Goal: Task Accomplishment & Management: Manage account settings

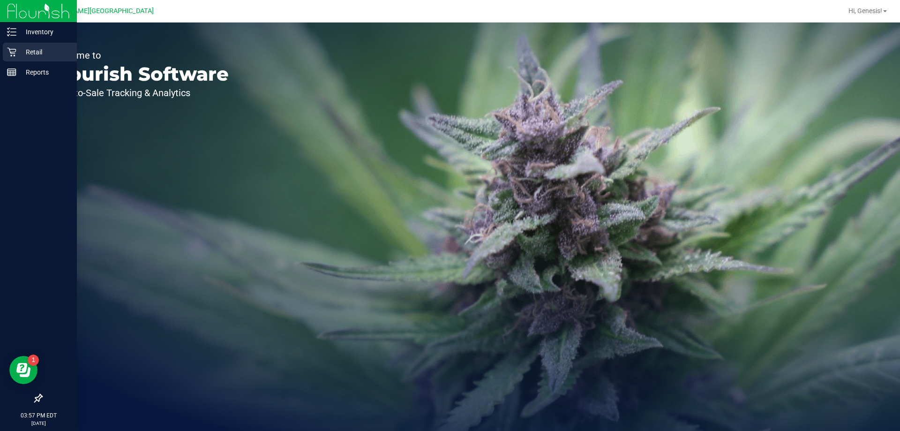
click at [17, 57] on p "Retail" at bounding box center [44, 51] width 56 height 11
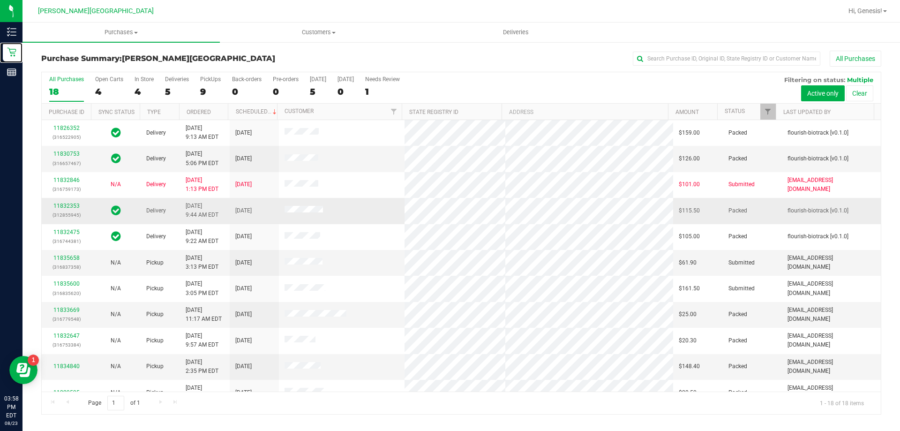
scroll to position [195, 0]
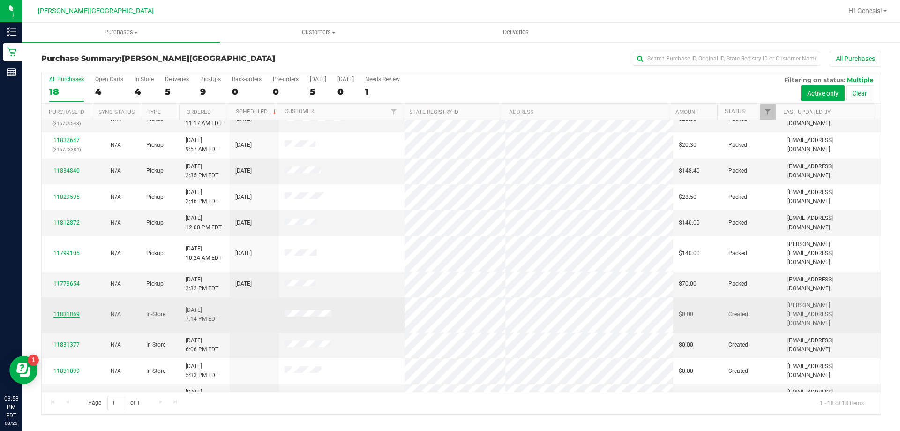
click at [78, 311] on link "11831869" at bounding box center [66, 314] width 26 height 7
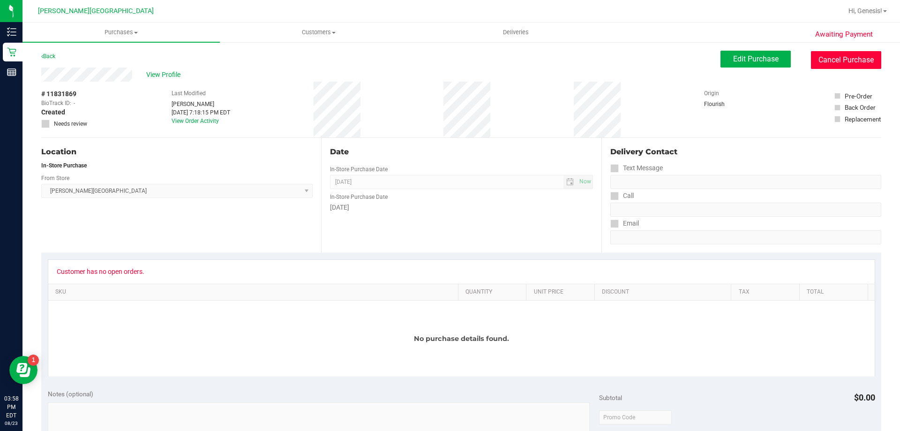
click at [866, 54] on button "Cancel Purchase" at bounding box center [846, 60] width 70 height 18
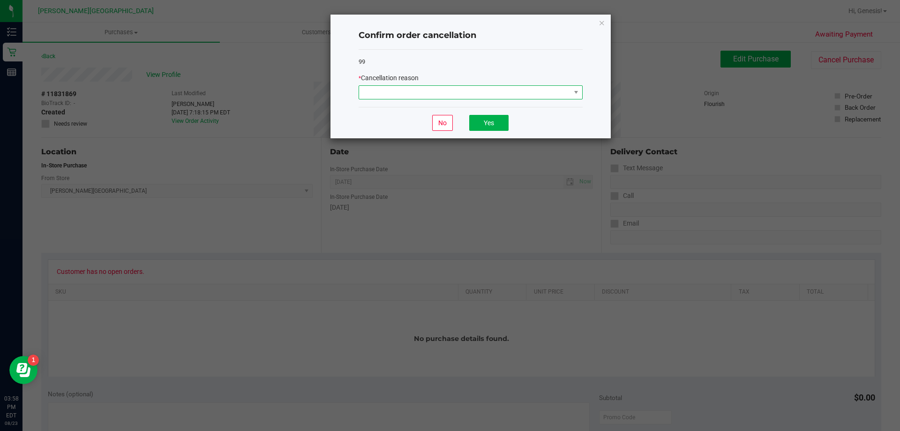
click at [424, 93] on span at bounding box center [464, 92] width 211 height 13
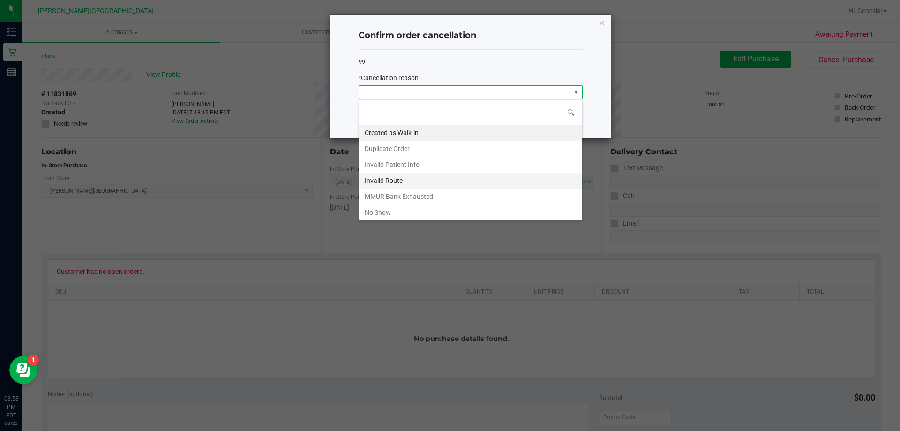
scroll to position [14, 224]
click at [418, 211] on li "No Show" at bounding box center [470, 212] width 223 height 16
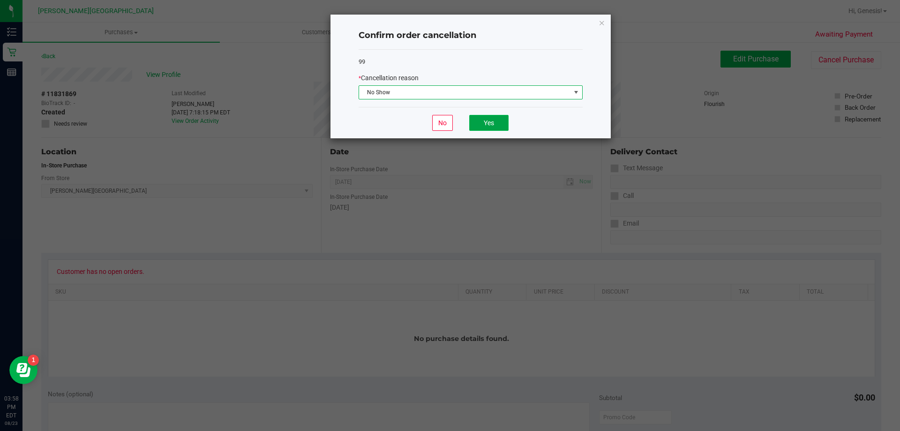
click at [494, 128] on button "Yes" at bounding box center [488, 123] width 39 height 16
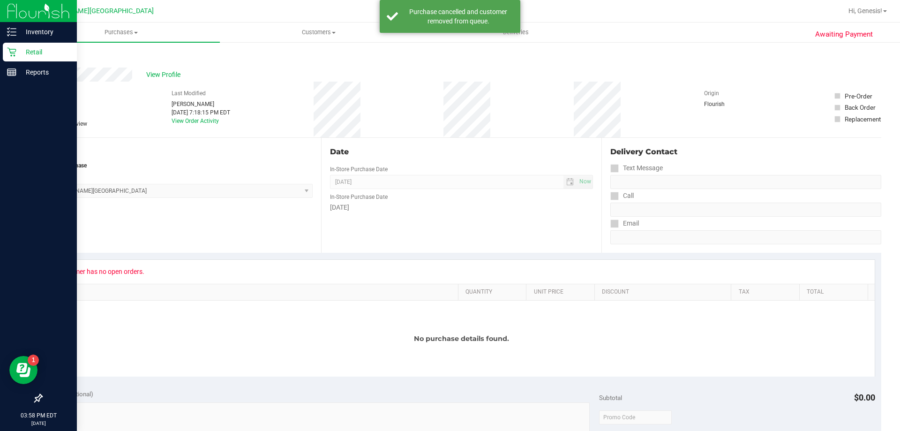
click at [19, 53] on p "Retail" at bounding box center [44, 51] width 56 height 11
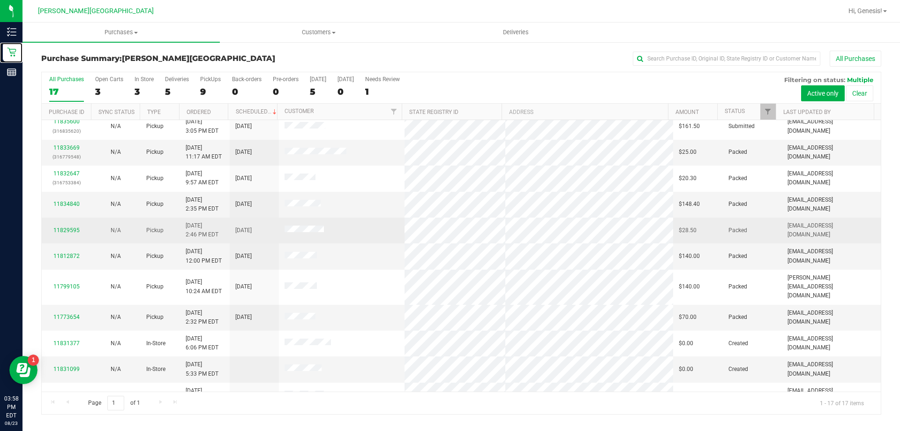
scroll to position [170, 0]
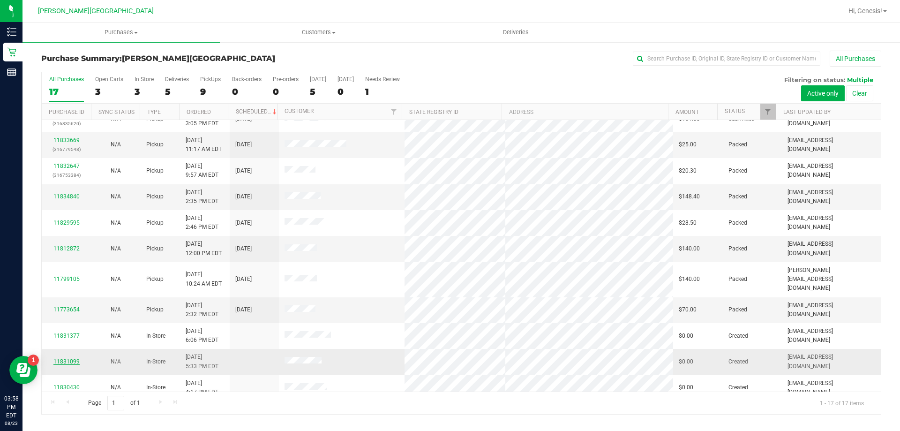
click at [68, 358] on link "11831099" at bounding box center [66, 361] width 26 height 7
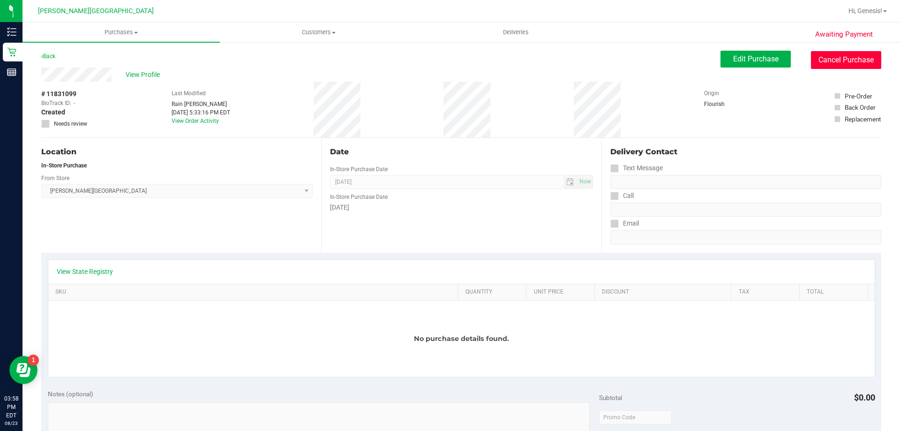
click at [838, 62] on button "Cancel Purchase" at bounding box center [846, 60] width 70 height 18
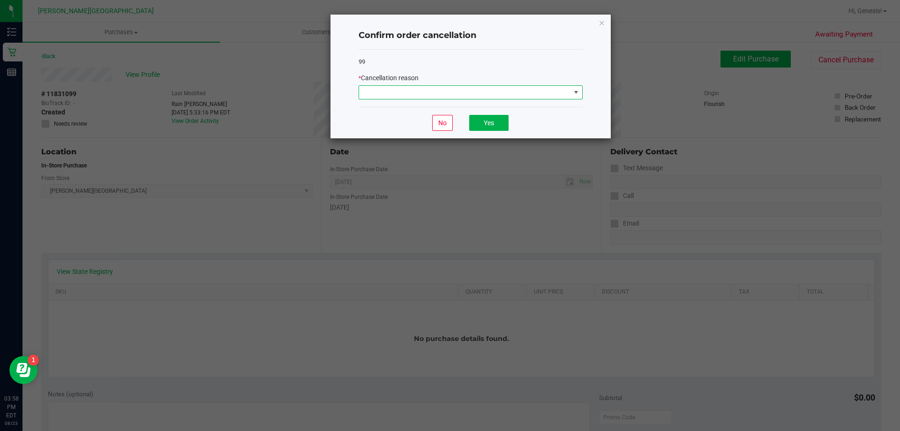
click at [556, 91] on span at bounding box center [464, 92] width 211 height 13
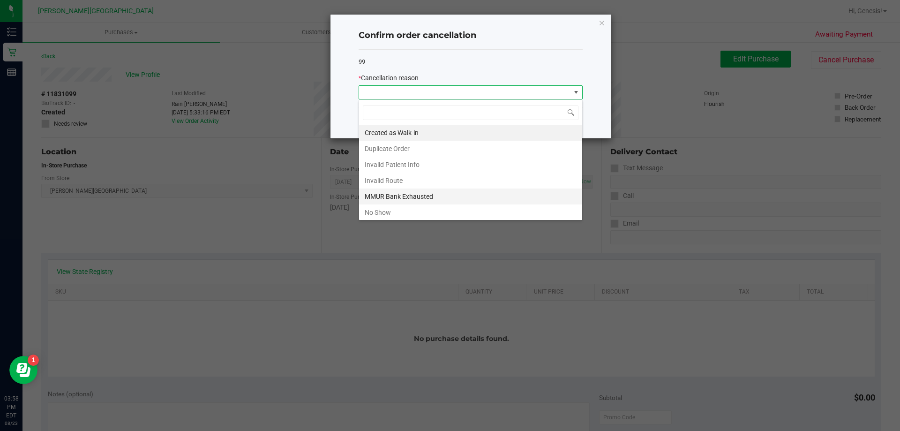
scroll to position [14, 224]
click at [458, 213] on li "No Show" at bounding box center [470, 212] width 223 height 16
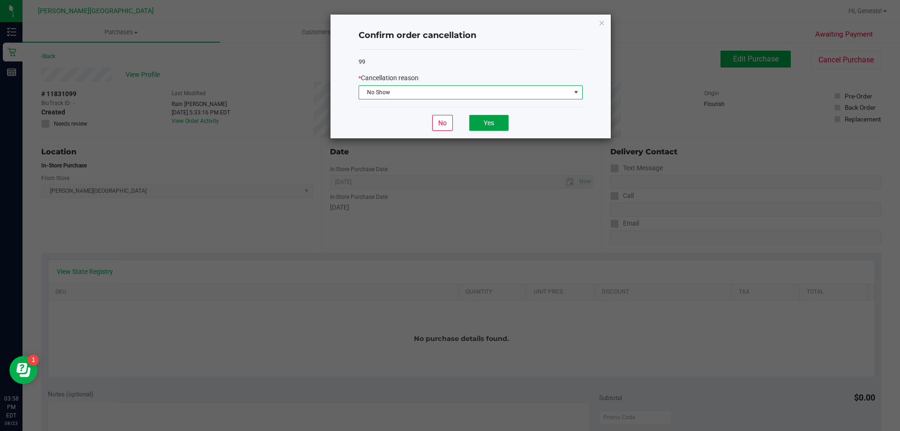
click at [474, 119] on button "Yes" at bounding box center [488, 123] width 39 height 16
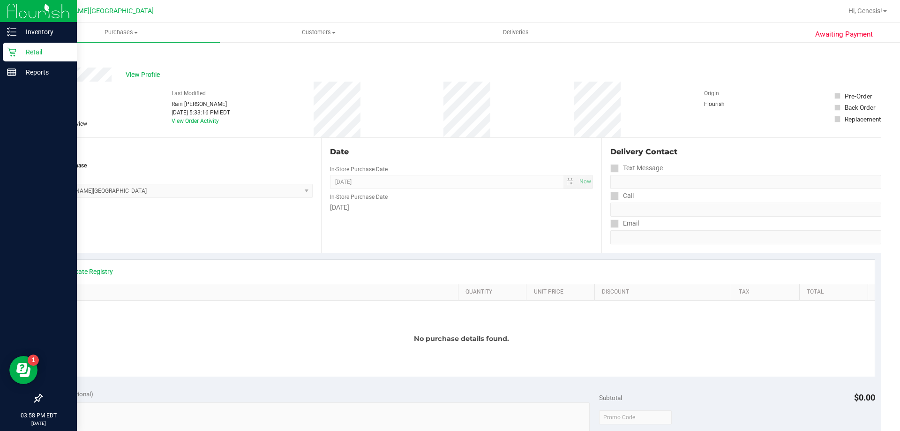
click at [12, 46] on div "Retail" at bounding box center [40, 52] width 74 height 19
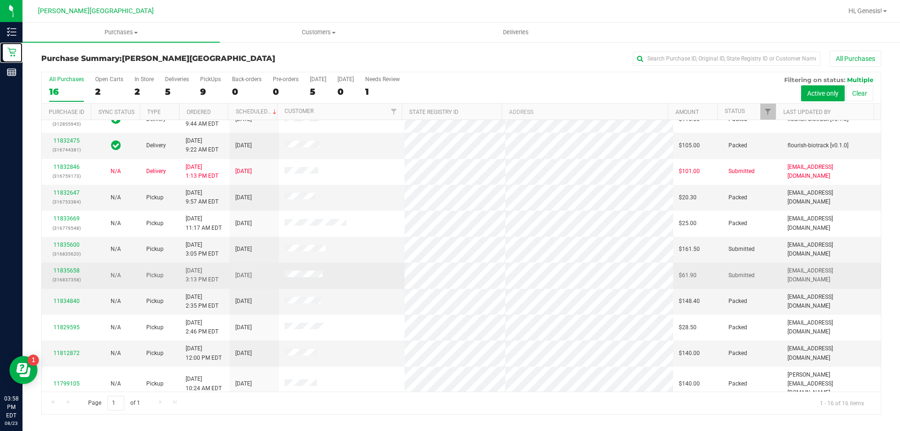
scroll to position [144, 0]
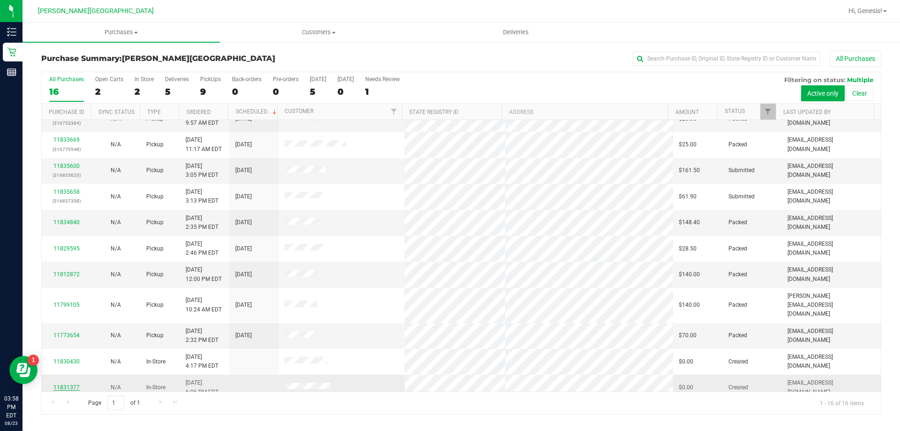
click at [69, 384] on link "11831377" at bounding box center [66, 387] width 26 height 7
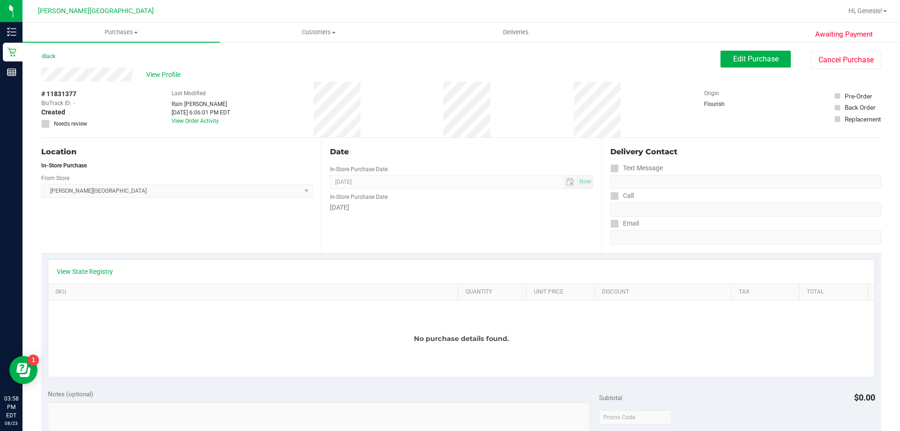
click at [826, 44] on div "Awaiting Payment Back Edit Purchase Cancel Purchase View Profile # 11831377 Bio…" at bounding box center [462, 415] width 878 height 748
click at [828, 60] on button "Cancel Purchase" at bounding box center [846, 60] width 70 height 18
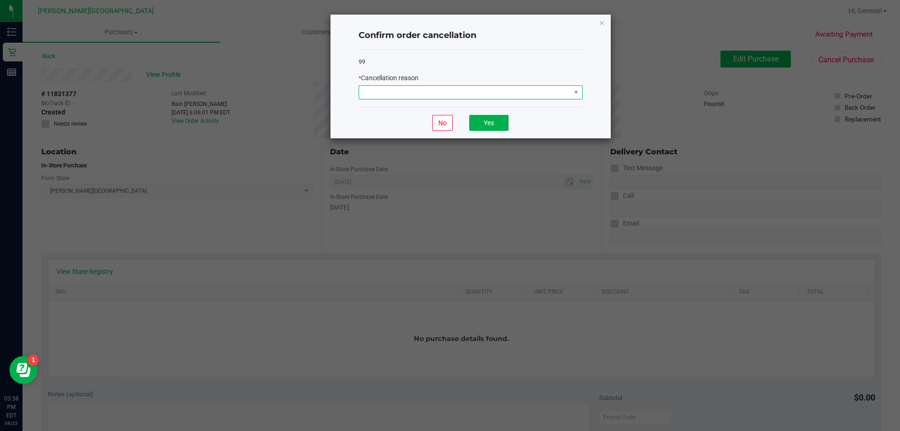
click at [569, 90] on span at bounding box center [464, 92] width 211 height 13
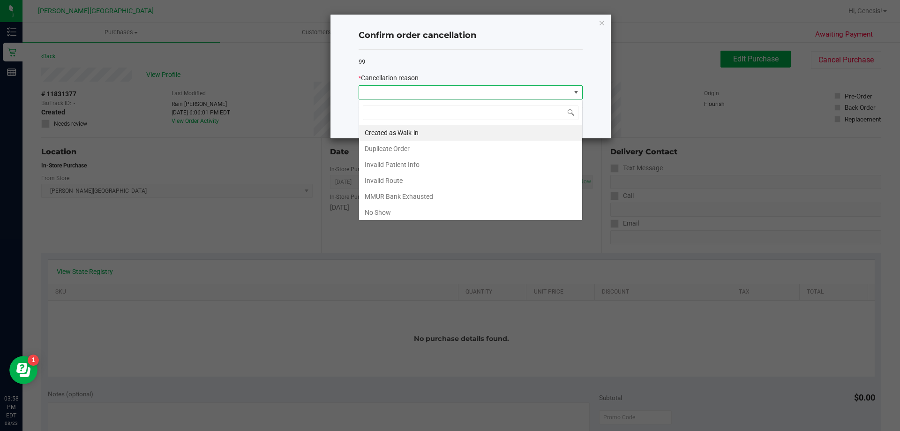
scroll to position [14, 224]
click at [384, 217] on li "No Show" at bounding box center [470, 212] width 223 height 16
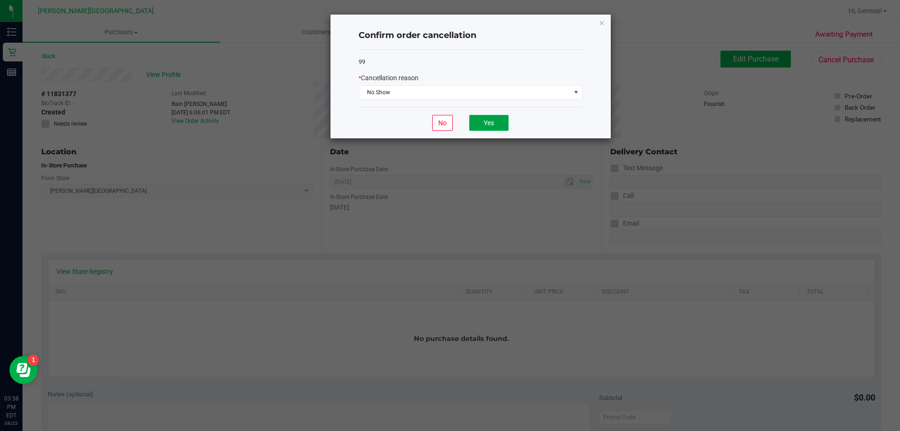
click at [490, 131] on button "Yes" at bounding box center [488, 123] width 39 height 16
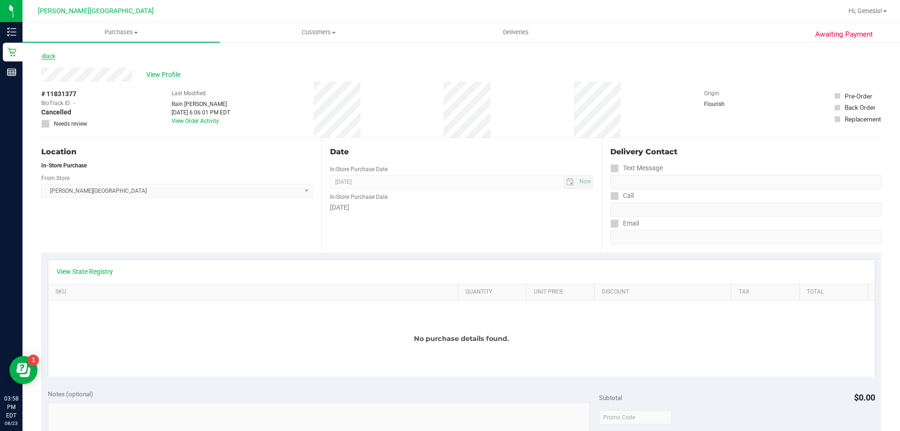
click at [50, 54] on link "Back" at bounding box center [48, 56] width 14 height 7
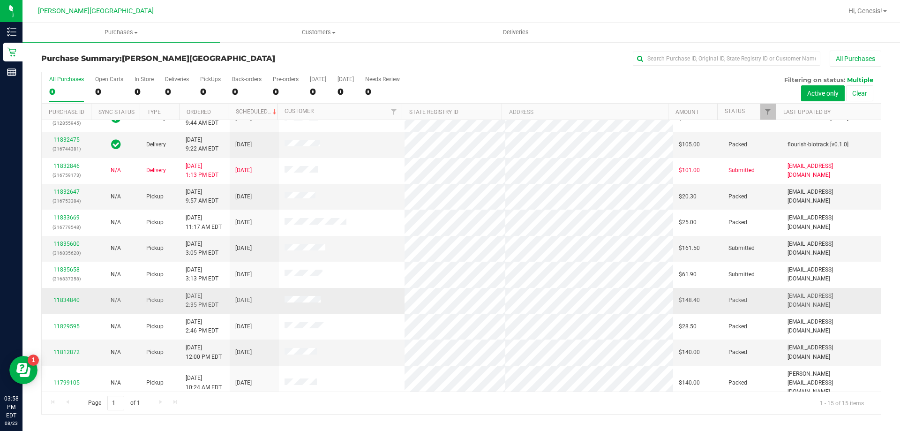
scroll to position [118, 0]
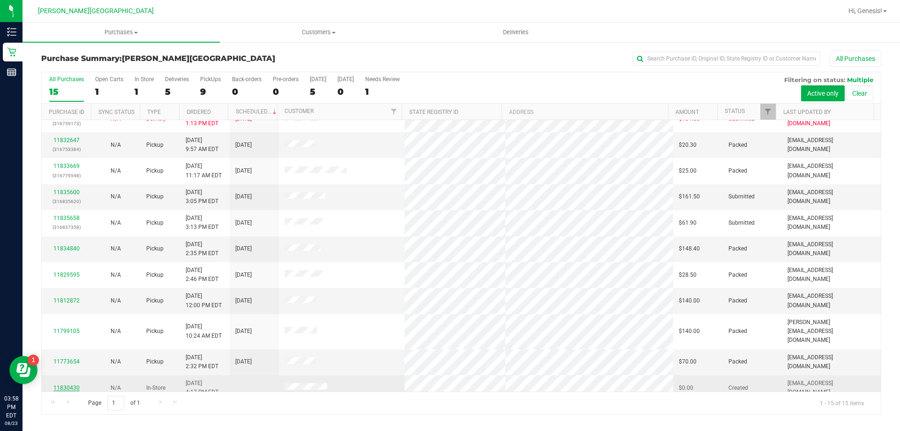
click at [60, 384] on link "11830430" at bounding box center [66, 387] width 26 height 7
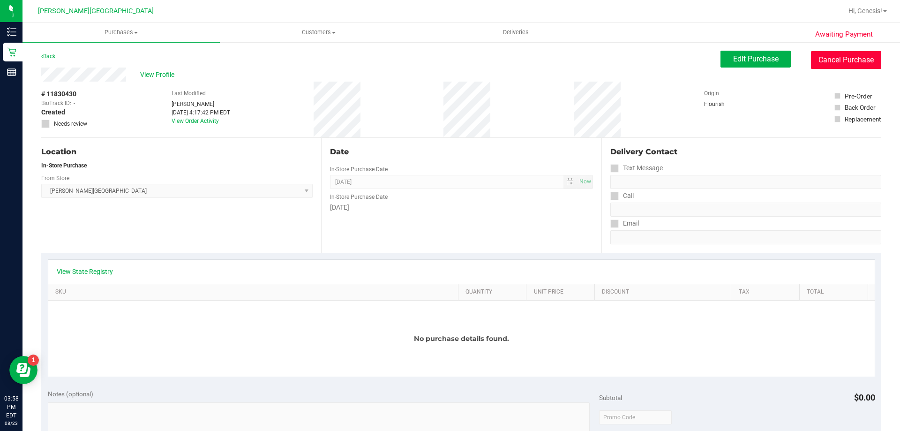
click at [855, 59] on button "Cancel Purchase" at bounding box center [846, 60] width 70 height 18
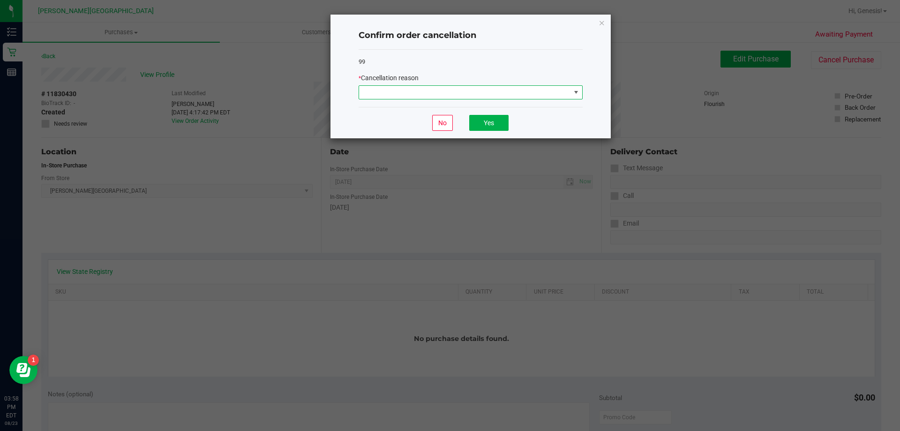
click at [512, 94] on span at bounding box center [464, 92] width 211 height 13
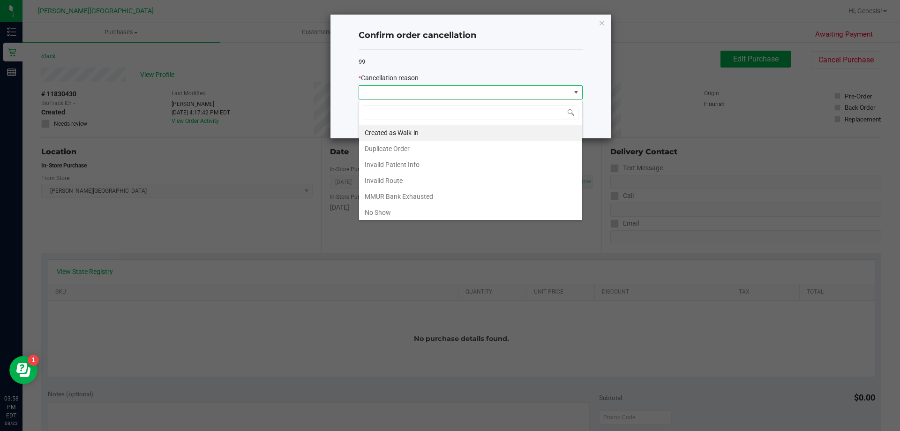
scroll to position [14, 224]
click at [416, 207] on li "No Show" at bounding box center [470, 212] width 223 height 16
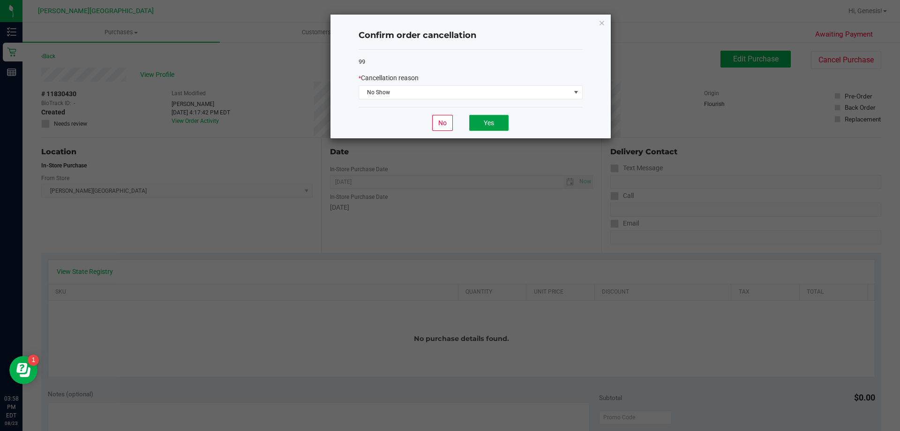
click at [496, 124] on button "Yes" at bounding box center [488, 123] width 39 height 16
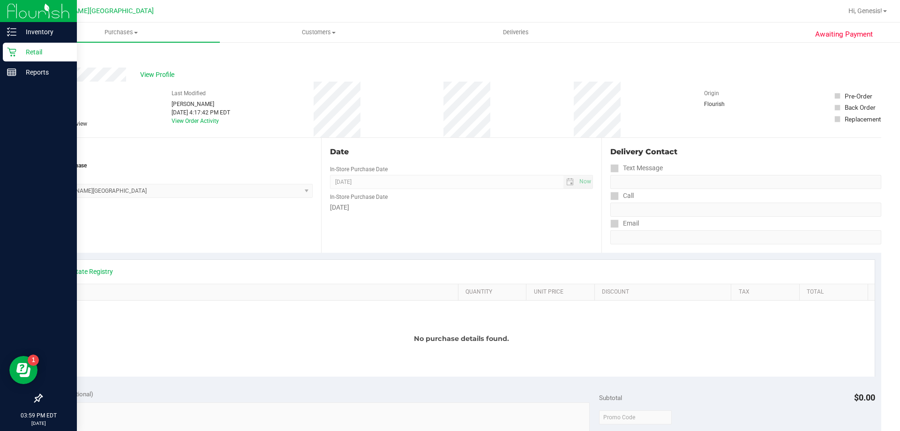
click at [15, 52] on icon at bounding box center [11, 52] width 9 height 9
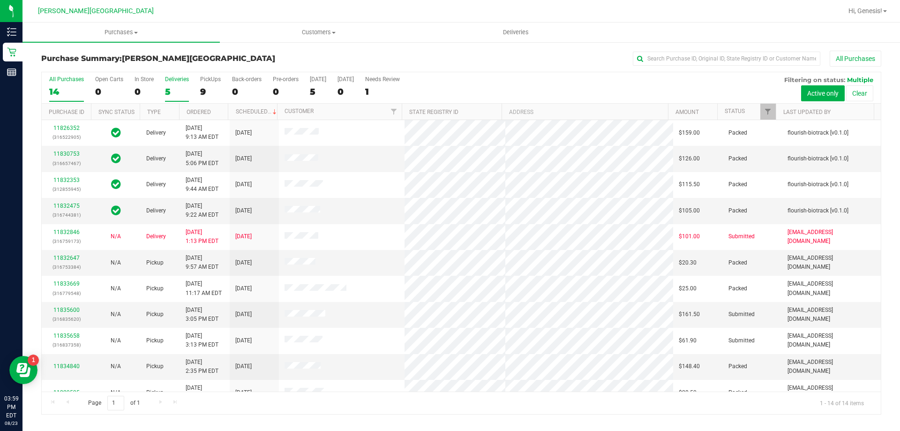
click at [169, 94] on div "5" at bounding box center [177, 91] width 24 height 11
click at [0, 0] on input "Deliveries 5" at bounding box center [0, 0] width 0 height 0
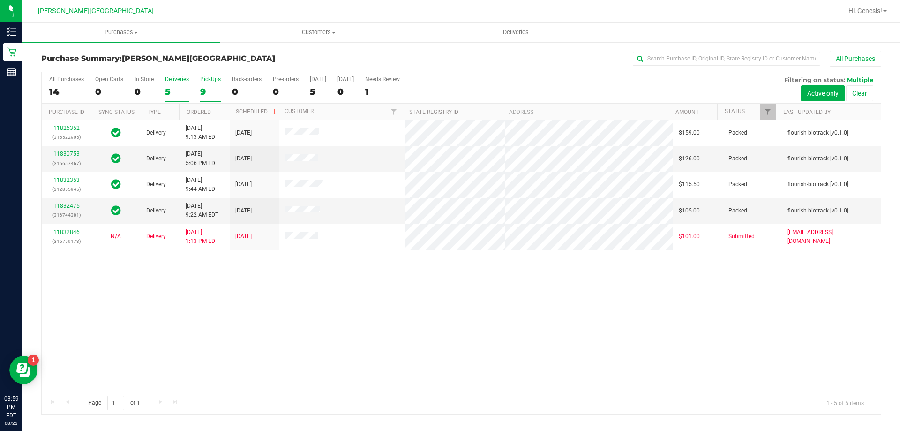
click at [211, 92] on div "9" at bounding box center [210, 91] width 21 height 11
click at [0, 0] on input "PickUps 9" at bounding box center [0, 0] width 0 height 0
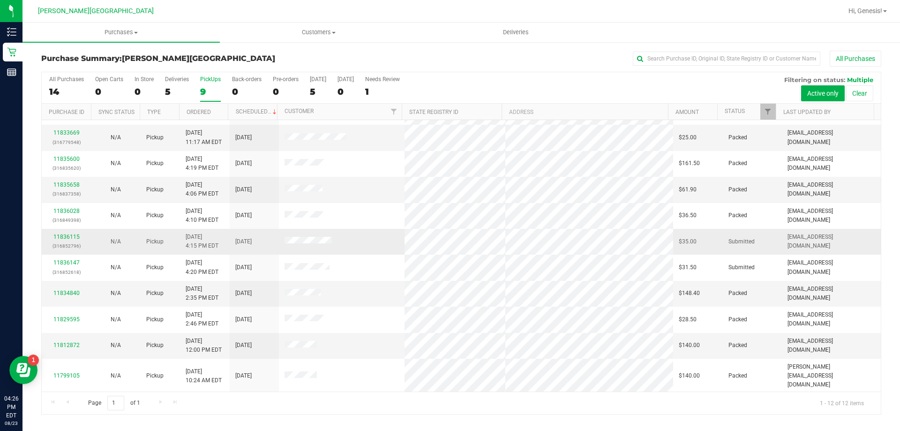
scroll to position [40, 0]
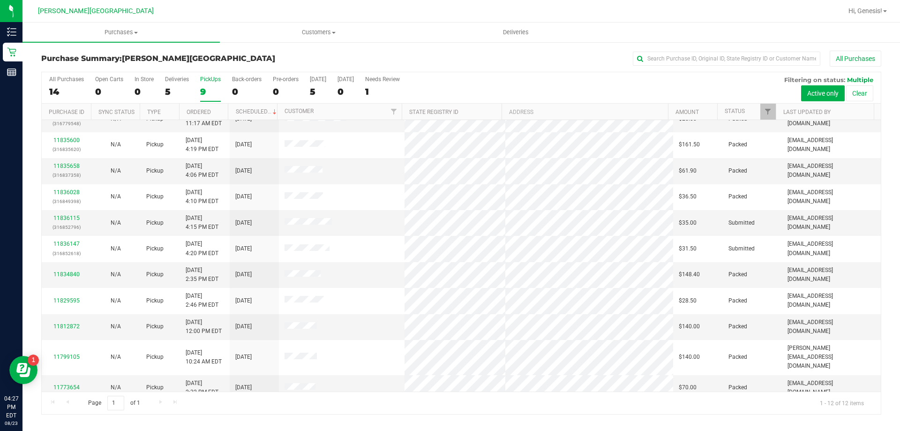
click at [310, 49] on div "Purchase Summary: [PERSON_NAME][GEOGRAPHIC_DATA] All Purchases All Purchases 14…" at bounding box center [462, 232] width 878 height 383
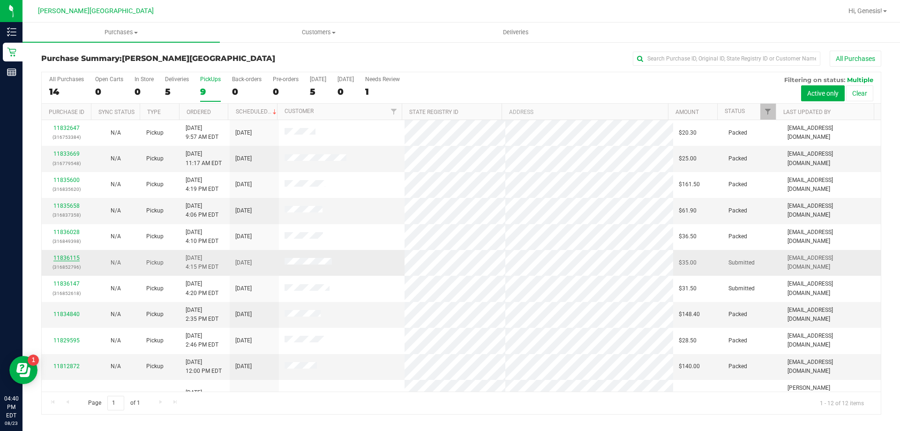
click at [75, 255] on link "11836115" at bounding box center [66, 258] width 26 height 7
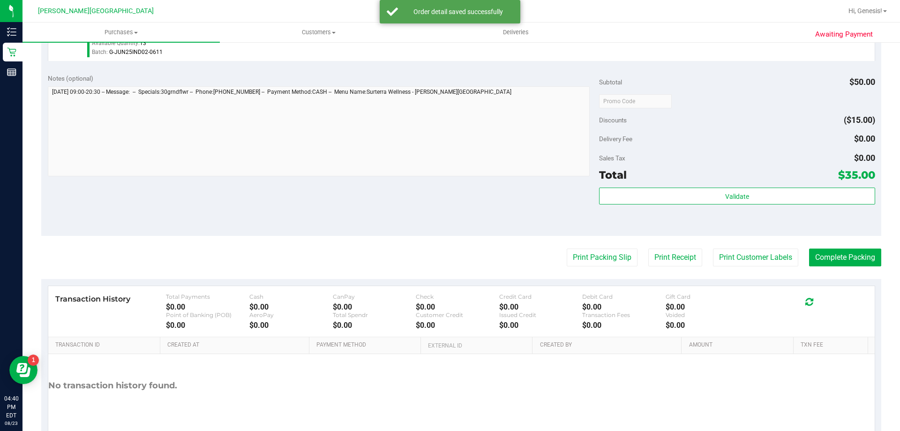
scroll to position [336, 0]
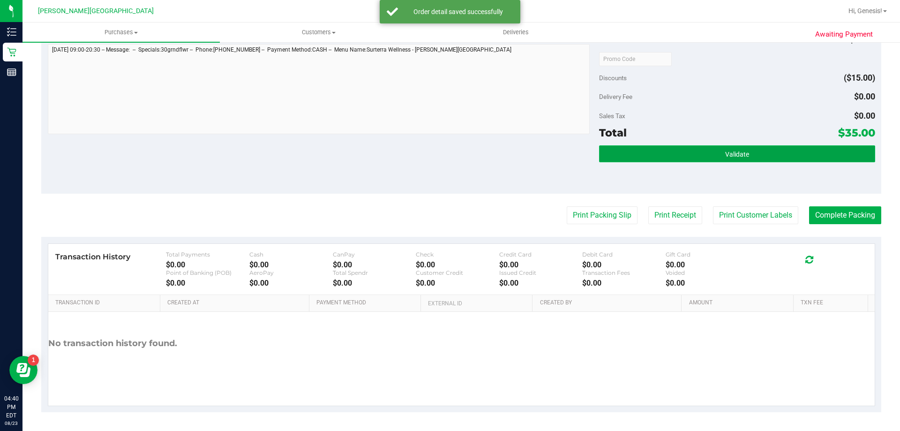
click at [743, 151] on button "Validate" at bounding box center [737, 153] width 276 height 17
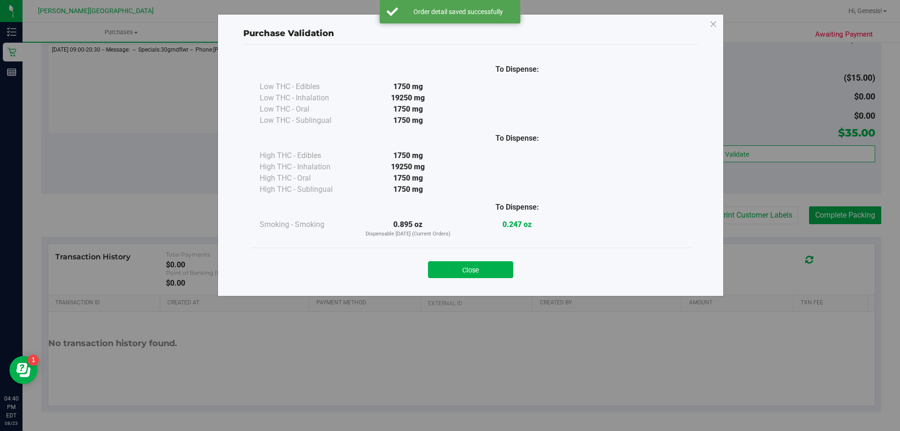
click at [490, 269] on button "Close" at bounding box center [470, 269] width 85 height 17
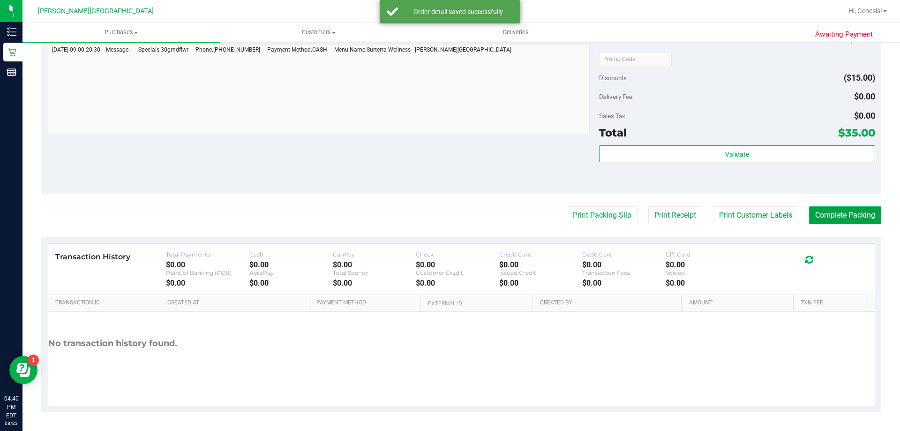
click at [810, 216] on button "Complete Packing" at bounding box center [845, 215] width 72 height 18
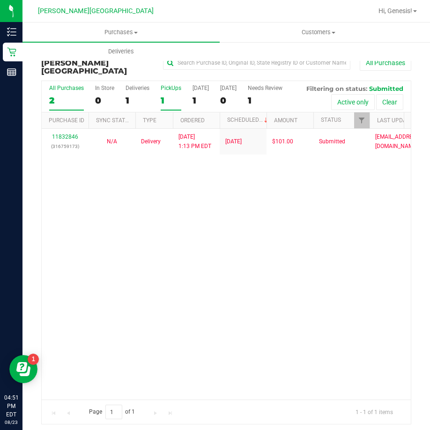
click at [169, 95] on div "1" at bounding box center [171, 100] width 21 height 11
click at [0, 0] on input "PickUps 1" at bounding box center [0, 0] width 0 height 0
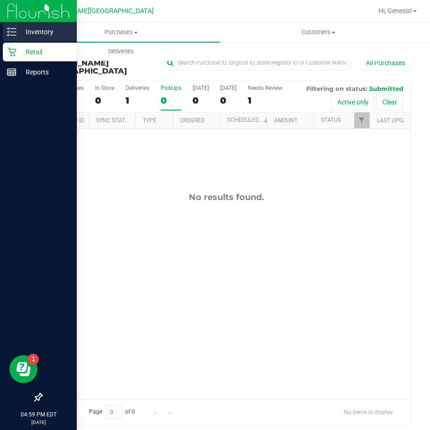
click at [17, 32] on p "Inventory" at bounding box center [44, 31] width 56 height 11
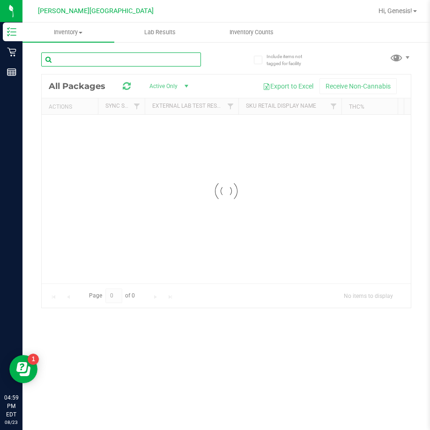
click at [102, 60] on input "text" at bounding box center [121, 60] width 160 height 14
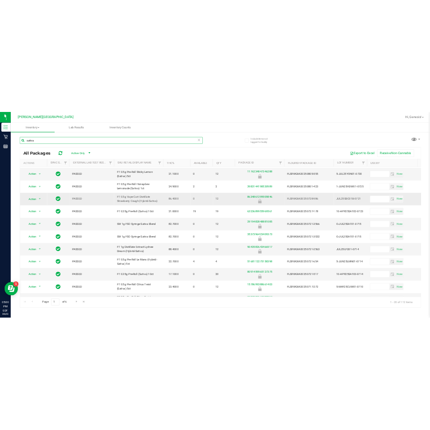
scroll to position [269, 0]
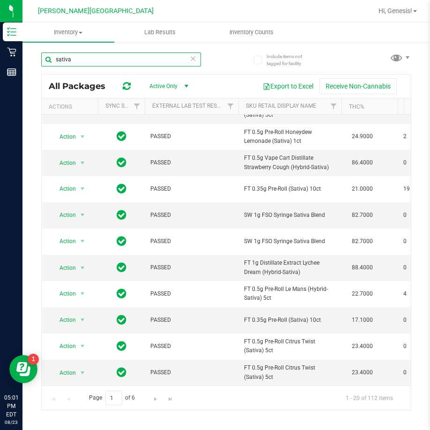
type input "sativa"
